Goal: Book appointment/travel/reservation

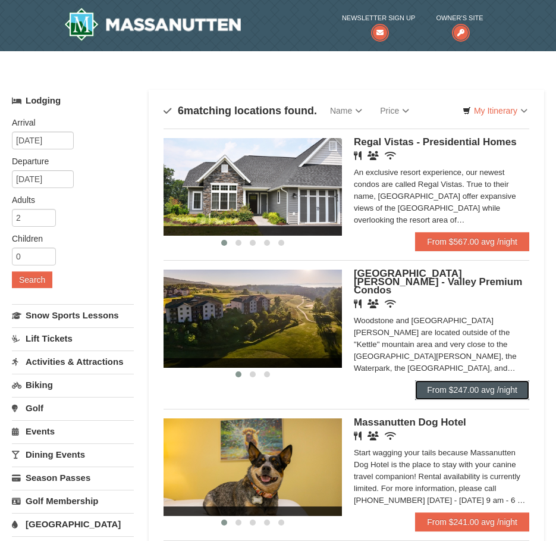
click at [431, 384] on link "From $247.00 avg /night" at bounding box center [472, 389] width 114 height 19
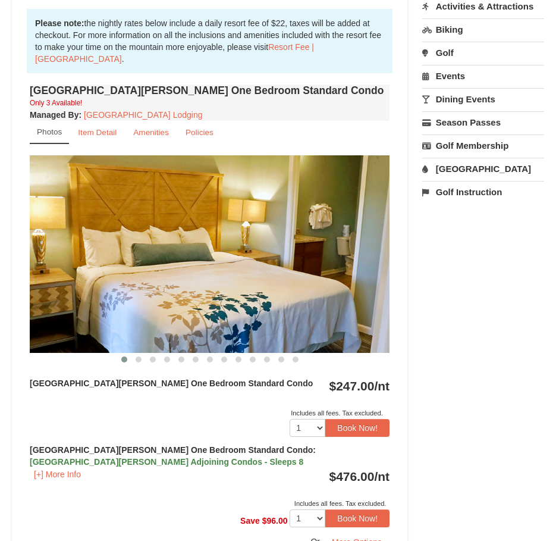
scroll to position [357, 0]
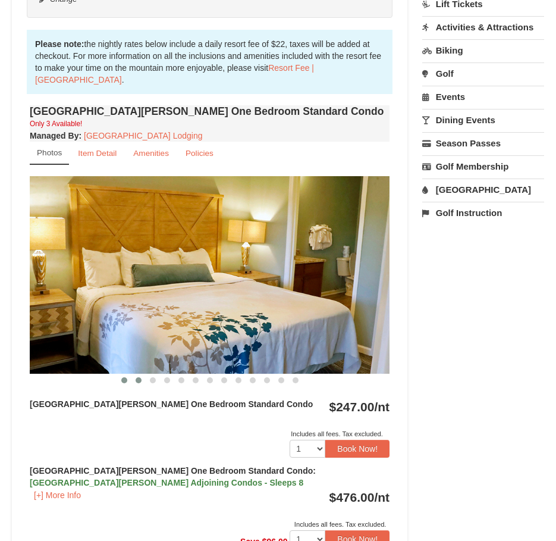
click at [137, 374] on button at bounding box center [139, 380] width 14 height 12
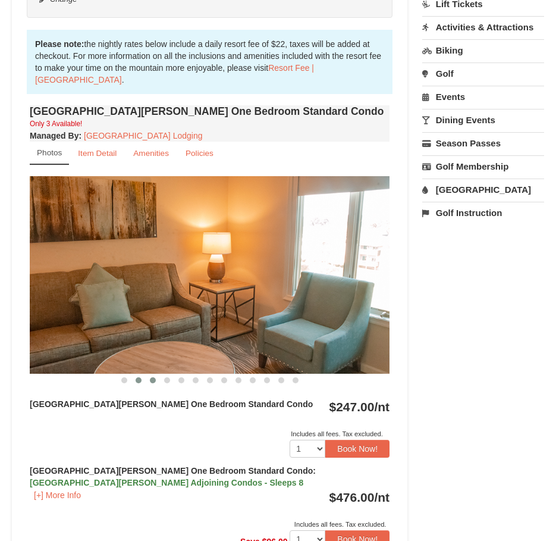
click at [155, 377] on span at bounding box center [153, 380] width 6 height 6
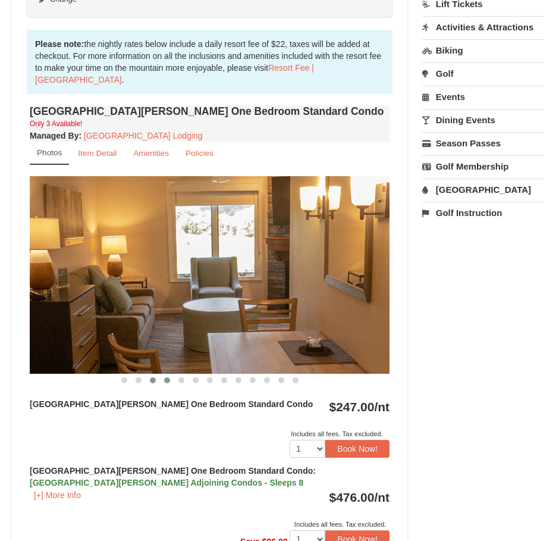
click at [168, 377] on span at bounding box center [167, 380] width 6 height 6
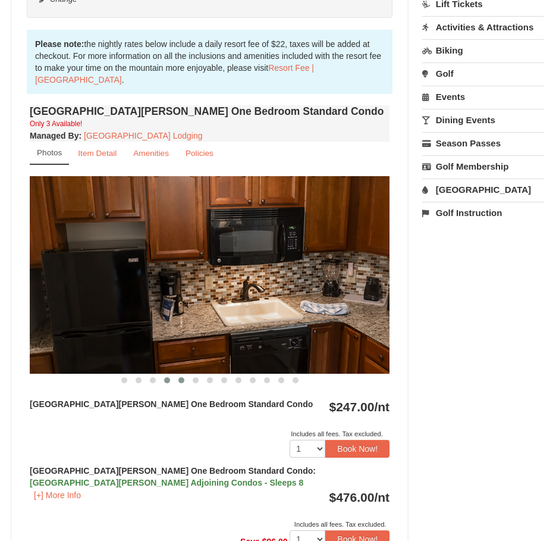
click at [179, 377] on span at bounding box center [182, 380] width 6 height 6
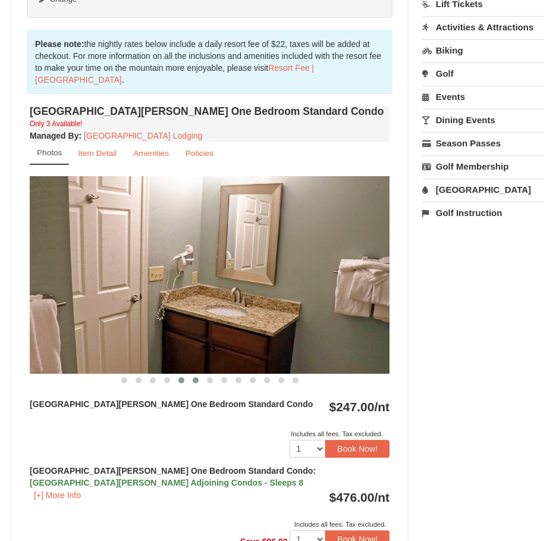
click at [194, 377] on span at bounding box center [196, 380] width 6 height 6
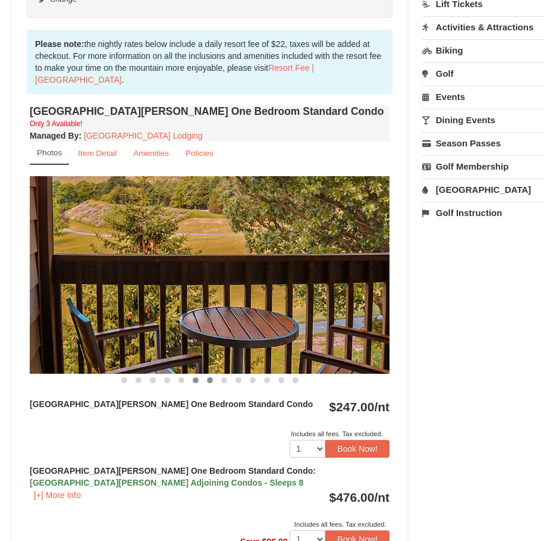
click at [212, 377] on span at bounding box center [210, 380] width 6 height 6
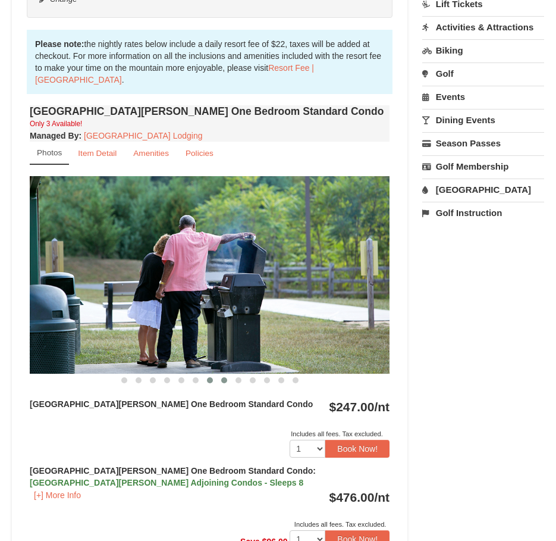
click at [223, 377] on span at bounding box center [224, 380] width 6 height 6
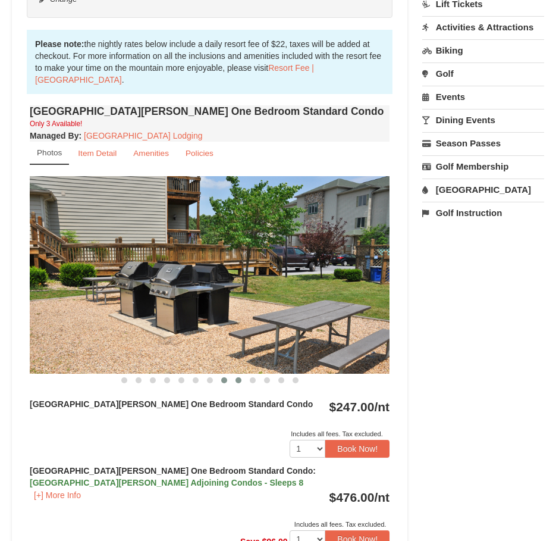
click at [240, 377] on span at bounding box center [239, 380] width 6 height 6
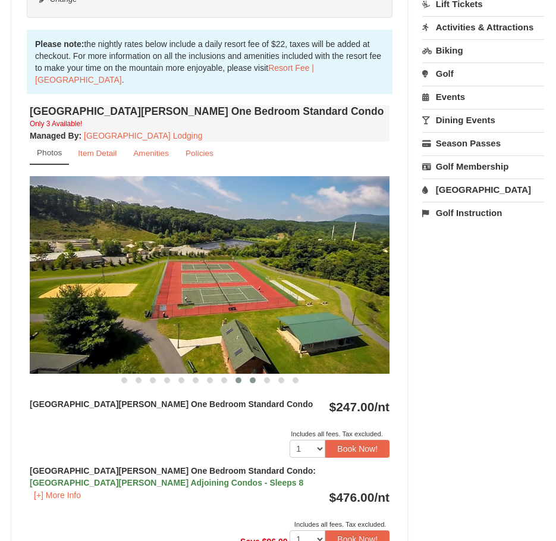
click at [251, 377] on span at bounding box center [253, 380] width 6 height 6
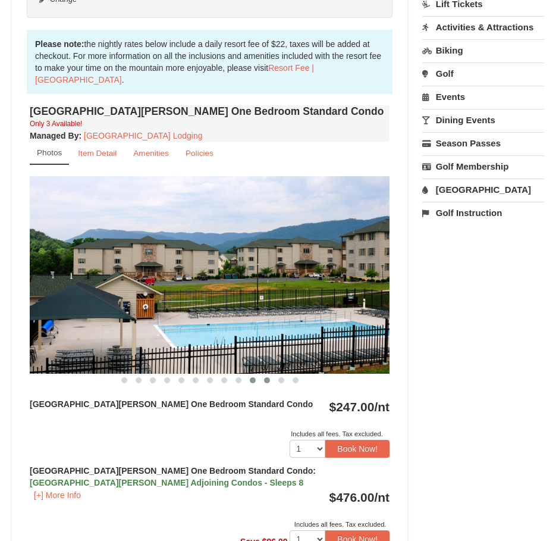
click at [267, 377] on span at bounding box center [267, 380] width 6 height 6
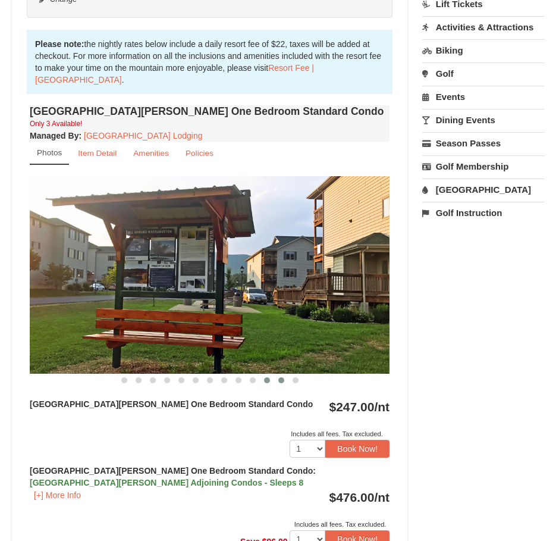
click at [281, 377] on span at bounding box center [282, 380] width 6 height 6
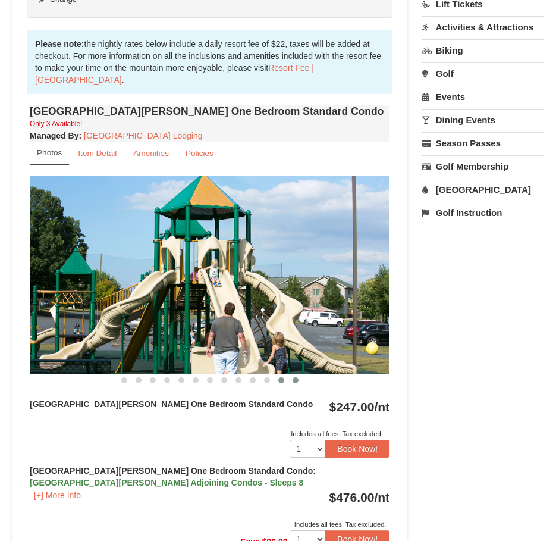
click at [294, 377] on span at bounding box center [296, 380] width 6 height 6
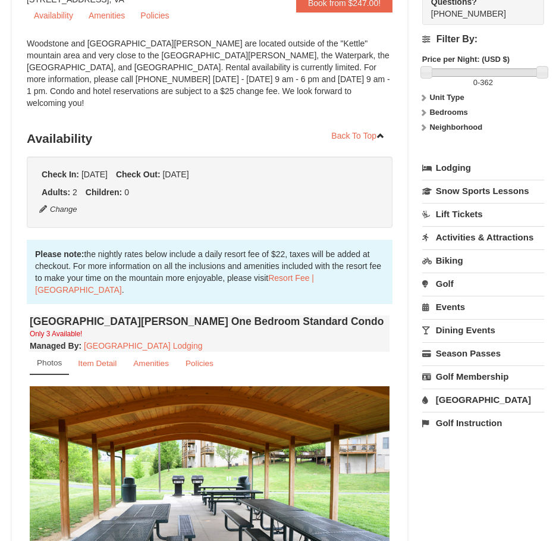
scroll to position [119, 0]
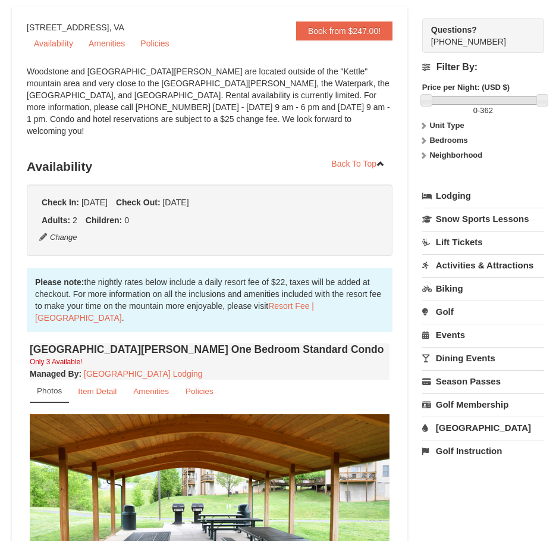
click at [475, 267] on link "Activities & Attractions" at bounding box center [484, 265] width 122 height 22
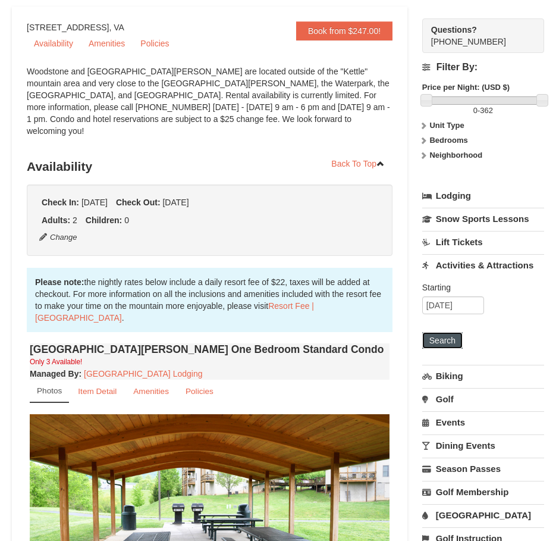
click at [450, 349] on button "Search" at bounding box center [443, 340] width 40 height 17
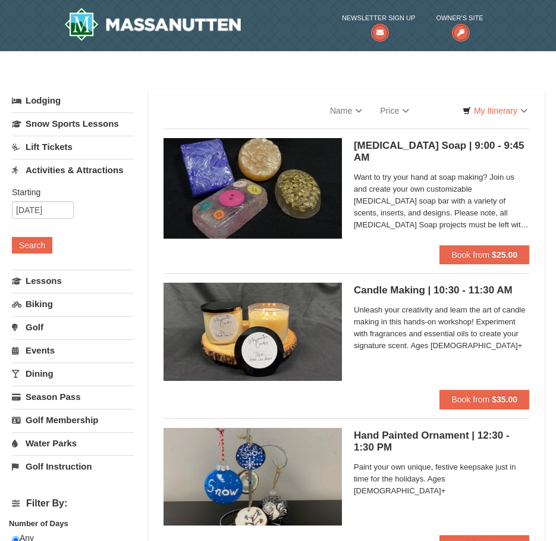
select select "10"
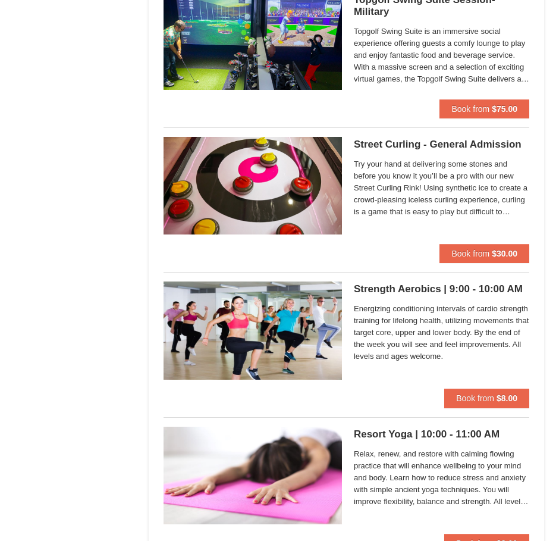
scroll to position [2261, 0]
